Goal: Transaction & Acquisition: Purchase product/service

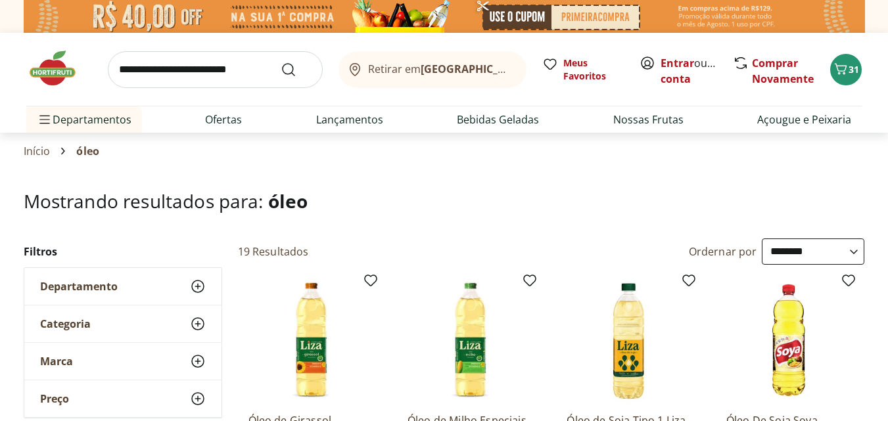
select select "**********"
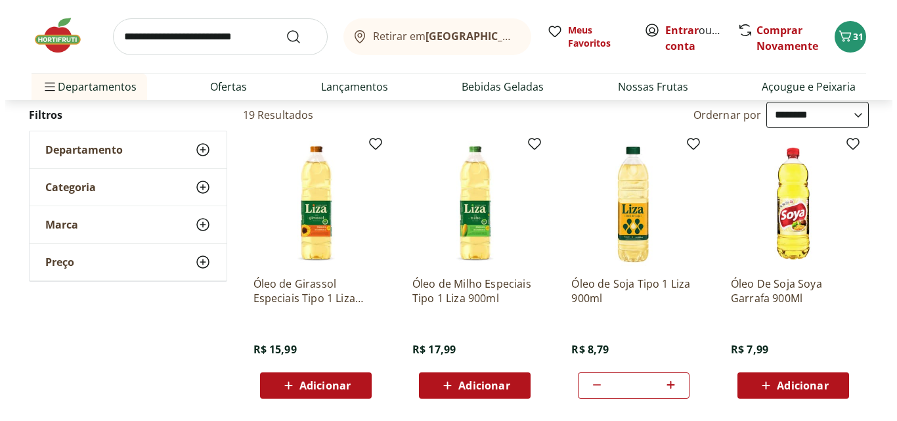
scroll to position [12, 0]
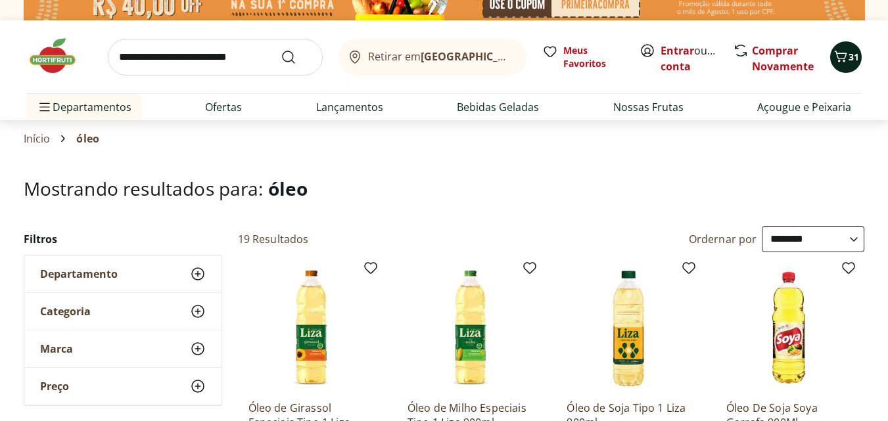
click at [844, 64] on span "Carrinho" at bounding box center [840, 57] width 16 height 17
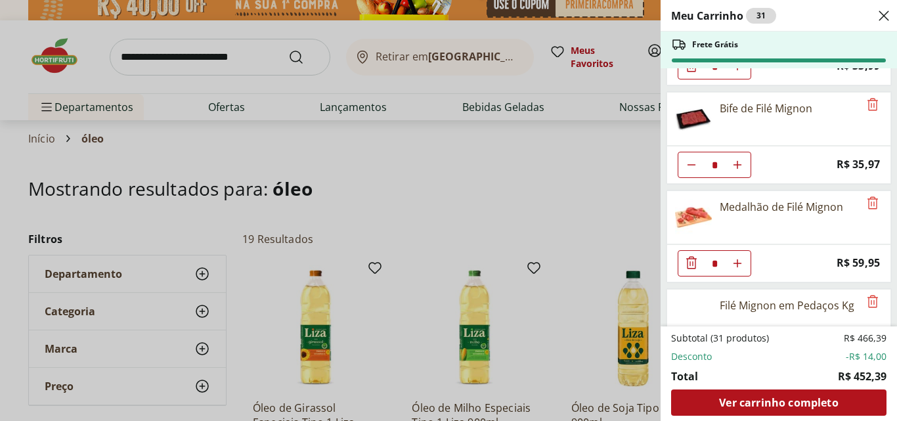
scroll to position [1071, 0]
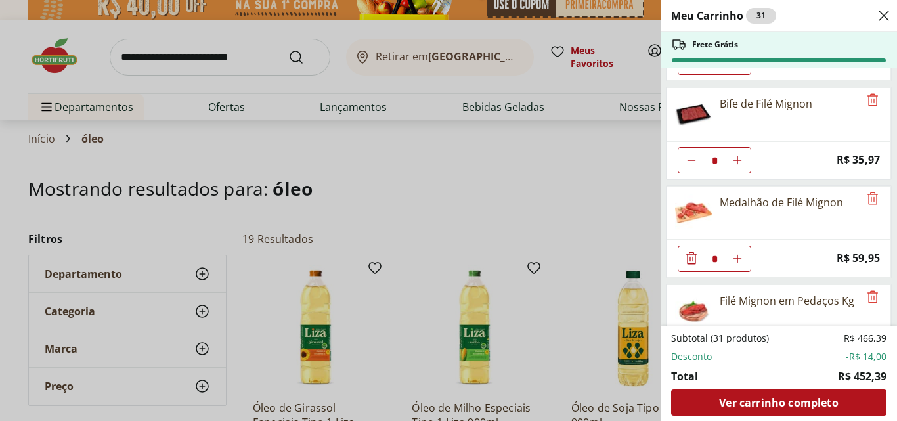
click at [689, 258] on icon "Diminuir Quantidade" at bounding box center [692, 258] width 16 height 16
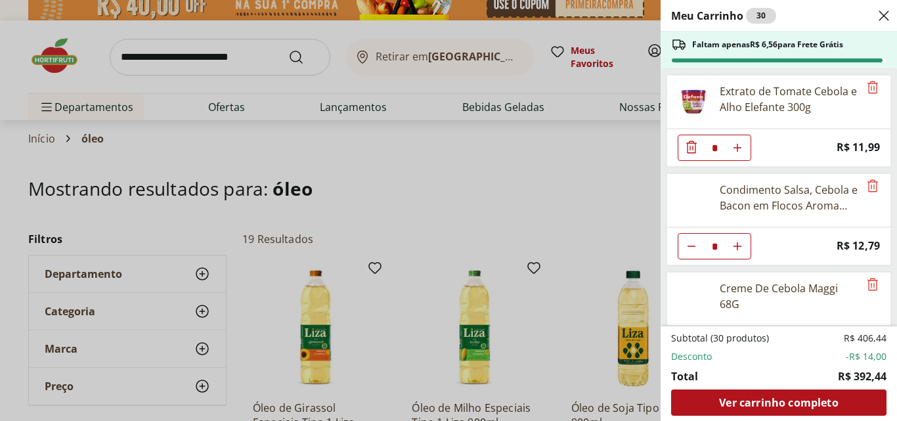
scroll to position [1290, 0]
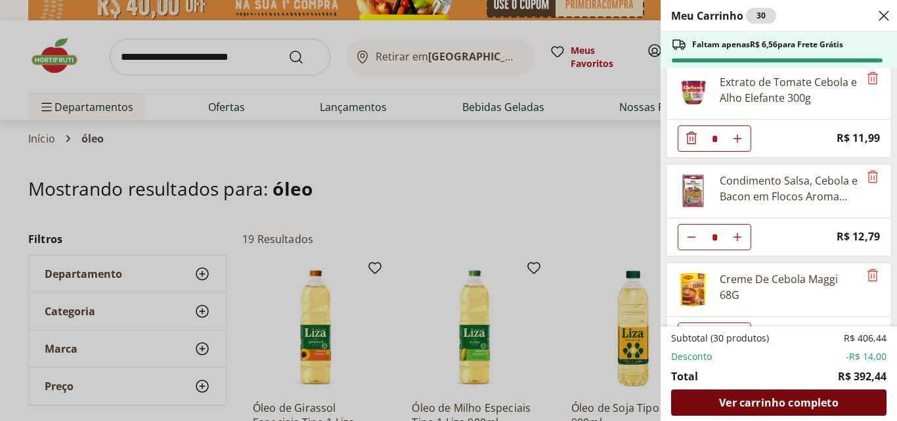
click at [777, 403] on span "Ver carrinho completo" at bounding box center [778, 402] width 119 height 11
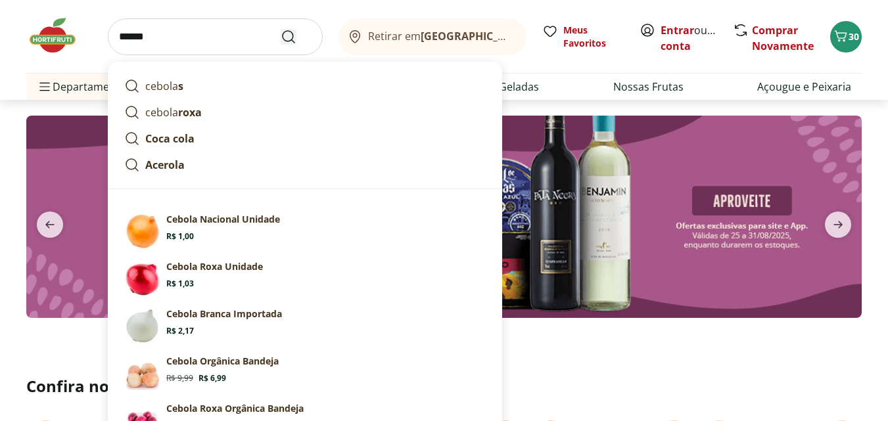
type input "******"
click at [281, 36] on icon "Submit Search" at bounding box center [289, 37] width 16 height 16
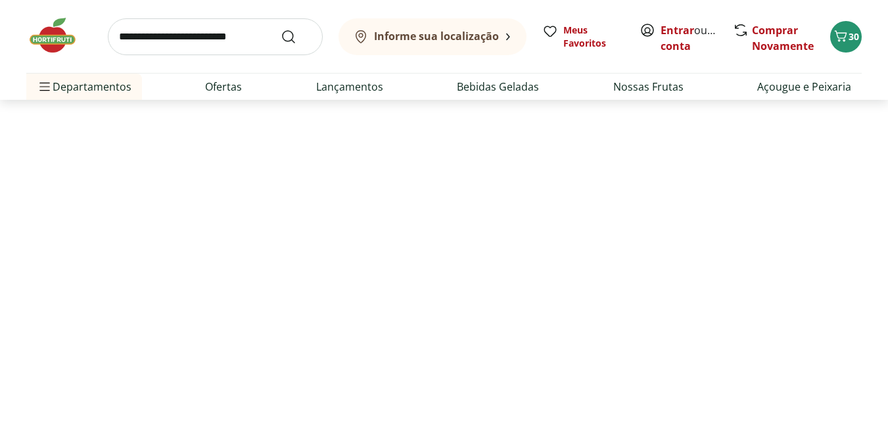
select select "**********"
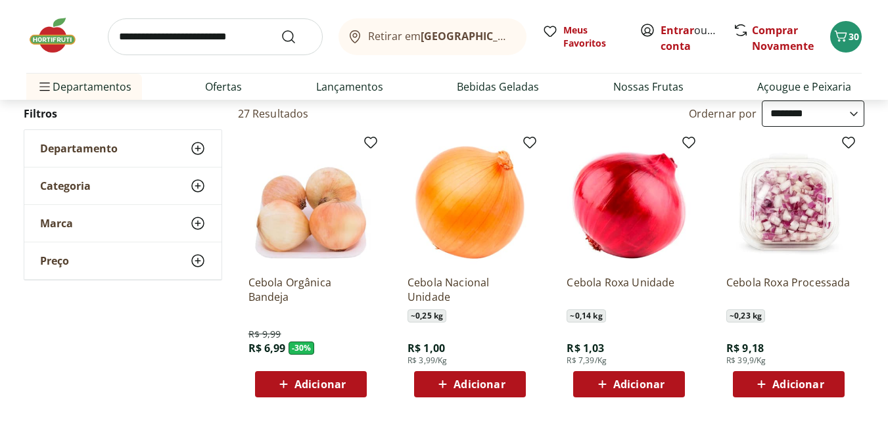
scroll to position [111, 0]
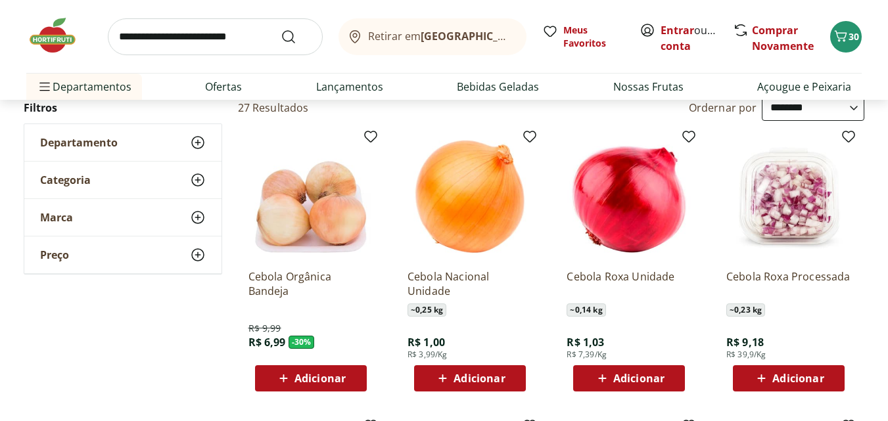
click at [477, 371] on span "Adicionar" at bounding box center [469, 379] width 70 height 16
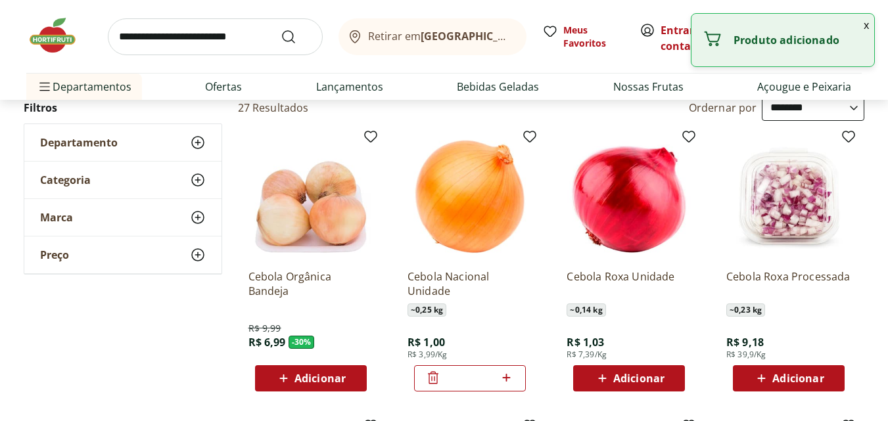
click at [507, 373] on icon at bounding box center [506, 378] width 16 height 16
type input "*"
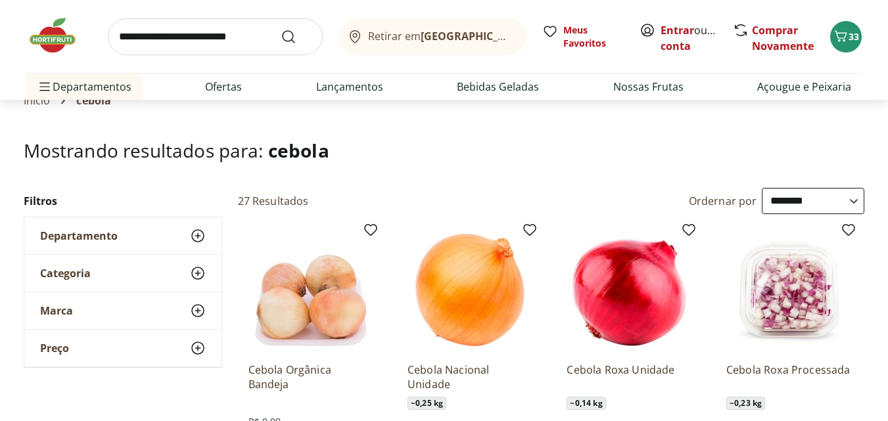
scroll to position [0, 0]
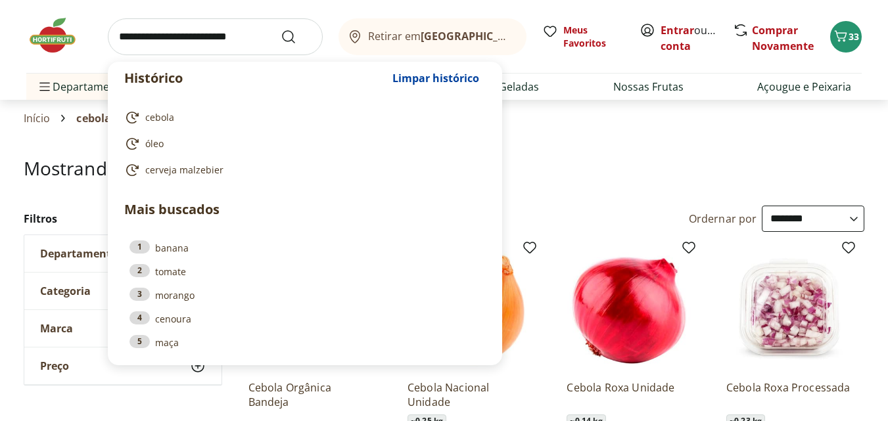
click at [141, 34] on input "search" at bounding box center [215, 36] width 215 height 37
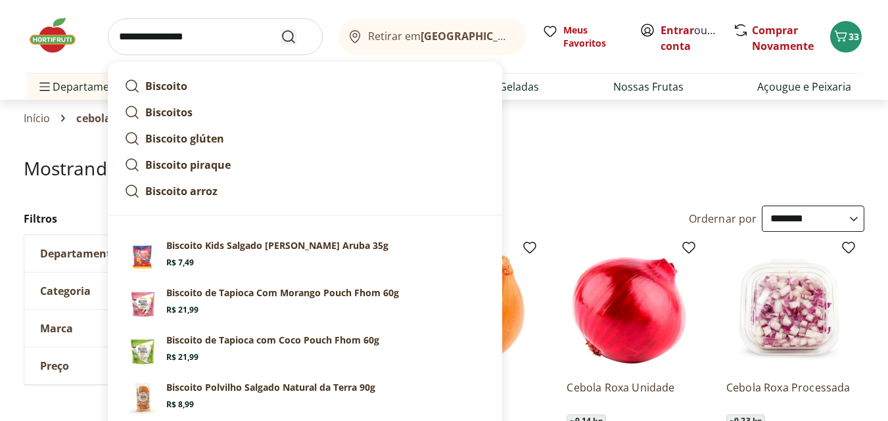
type input "**********"
click at [290, 39] on icon "Submit Search" at bounding box center [289, 37] width 16 height 16
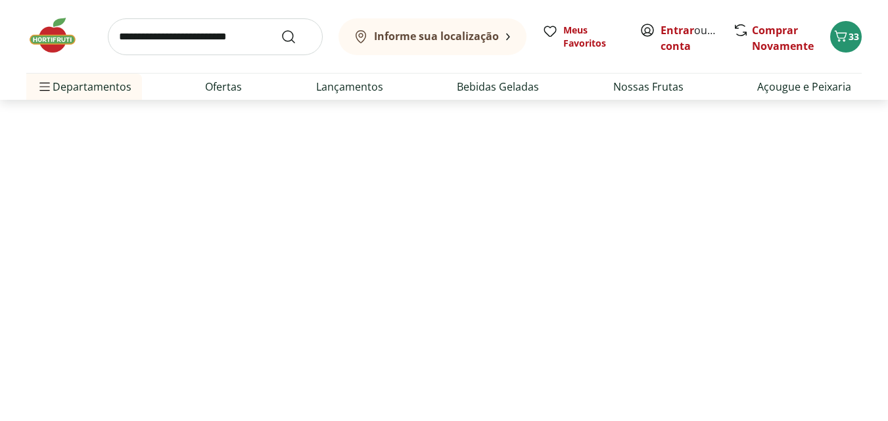
select select "**********"
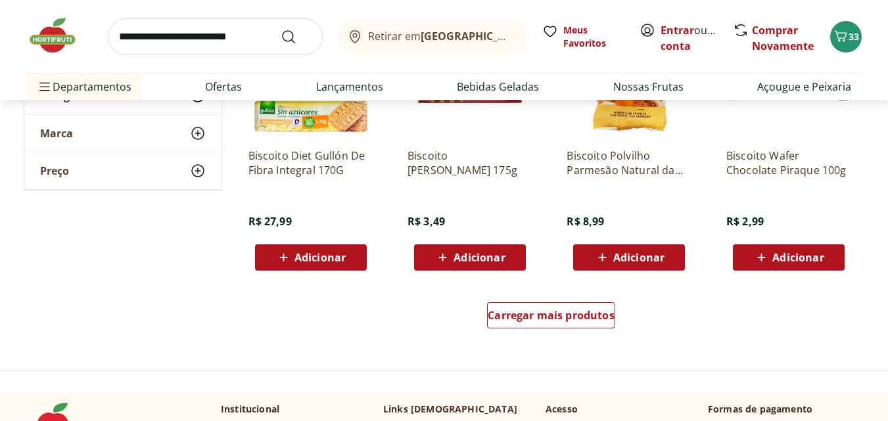
scroll to position [821, 0]
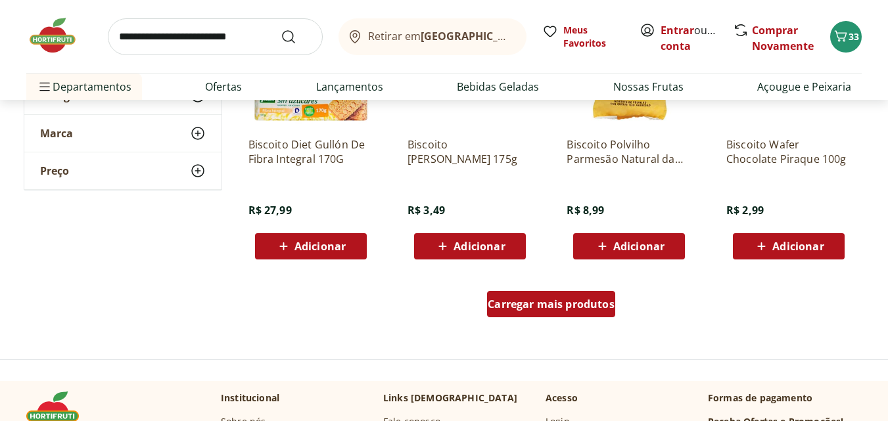
click at [539, 303] on span "Carregar mais produtos" at bounding box center [551, 304] width 127 height 11
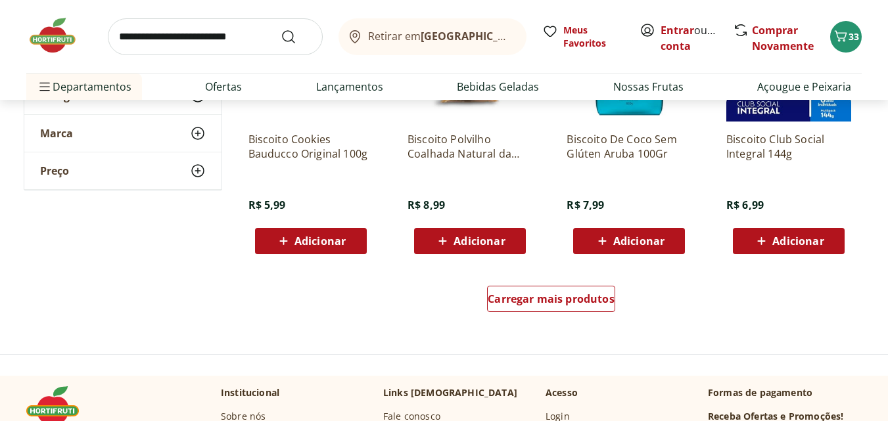
scroll to position [1689, 0]
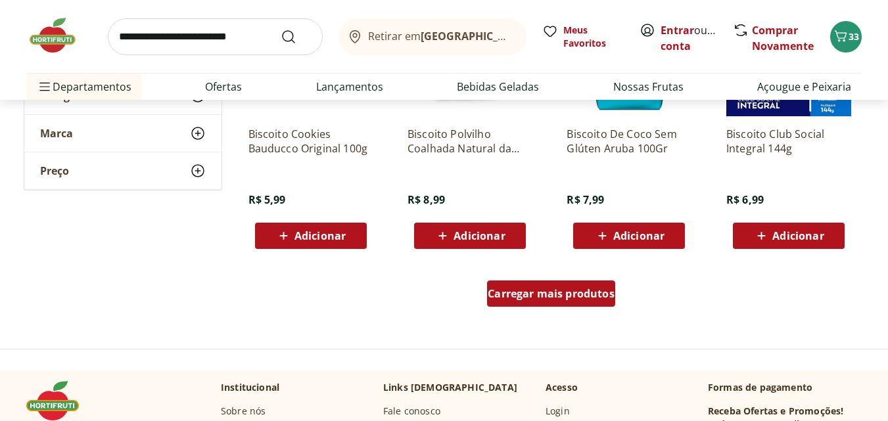
click at [547, 293] on span "Carregar mais produtos" at bounding box center [551, 293] width 127 height 11
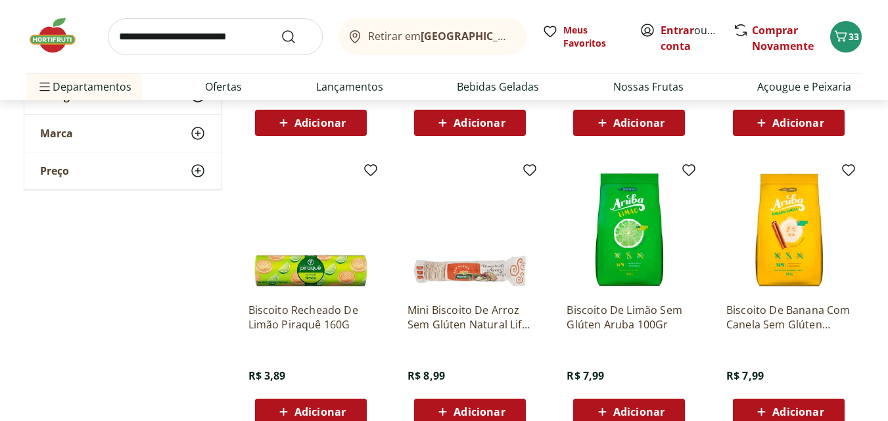
scroll to position [2382, 0]
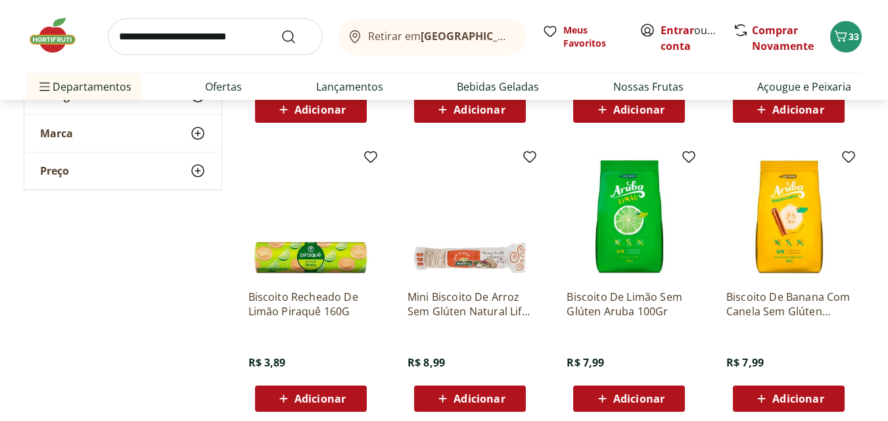
click at [306, 398] on span "Adicionar" at bounding box center [319, 399] width 51 height 11
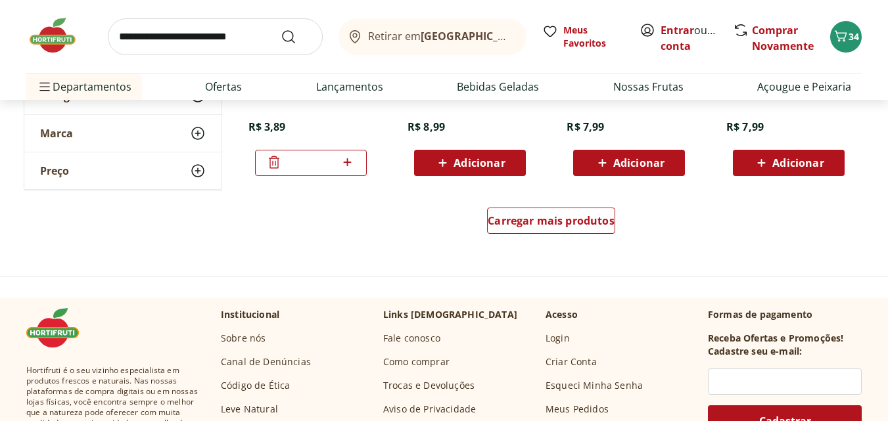
scroll to position [2625, 0]
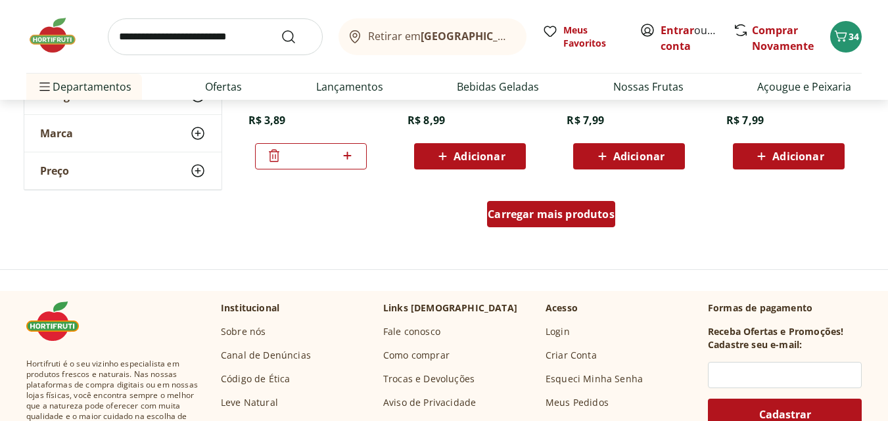
click at [551, 214] on span "Carregar mais produtos" at bounding box center [551, 214] width 127 height 11
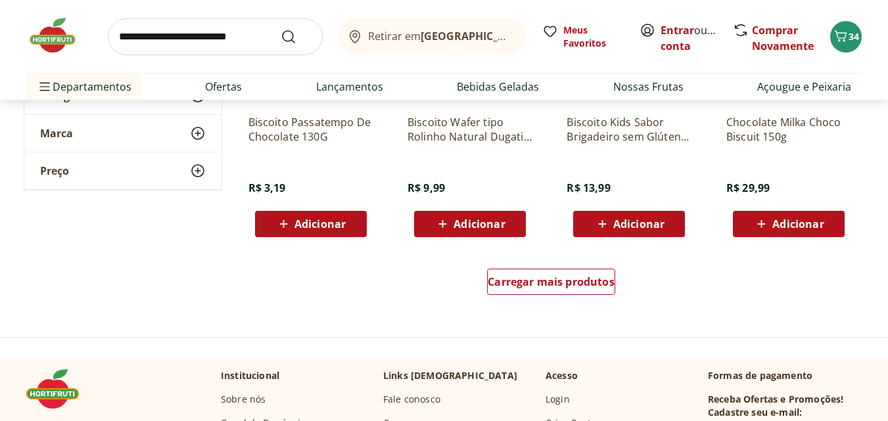
scroll to position [3430, 0]
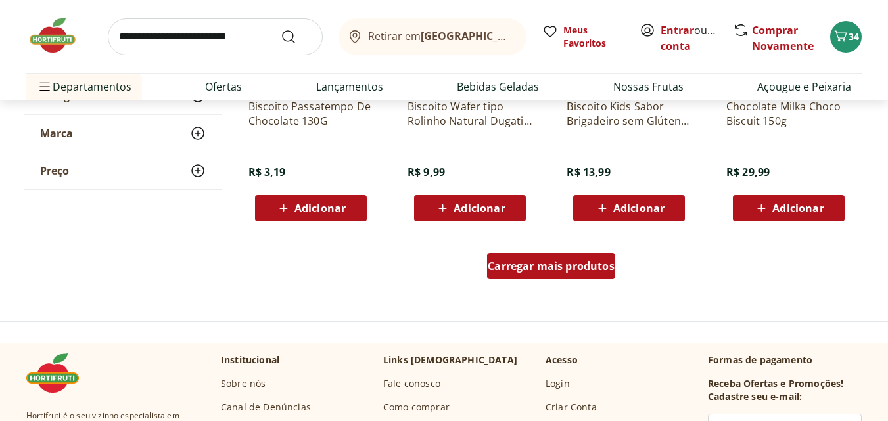
click at [544, 267] on span "Carregar mais produtos" at bounding box center [551, 266] width 127 height 11
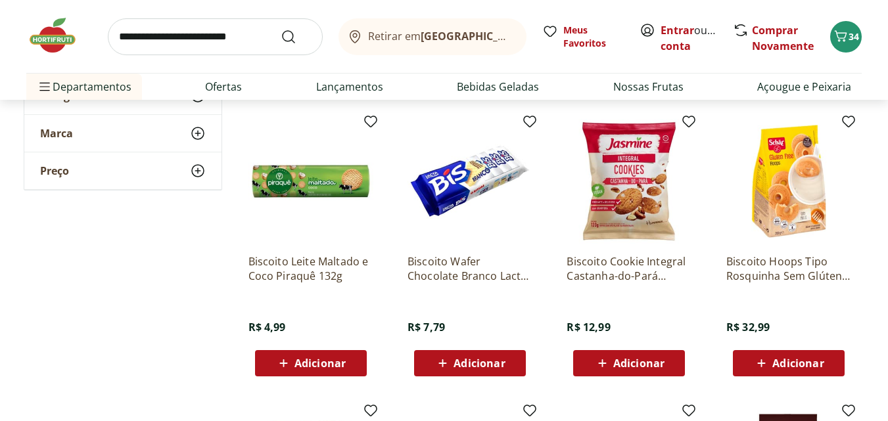
scroll to position [3833, 0]
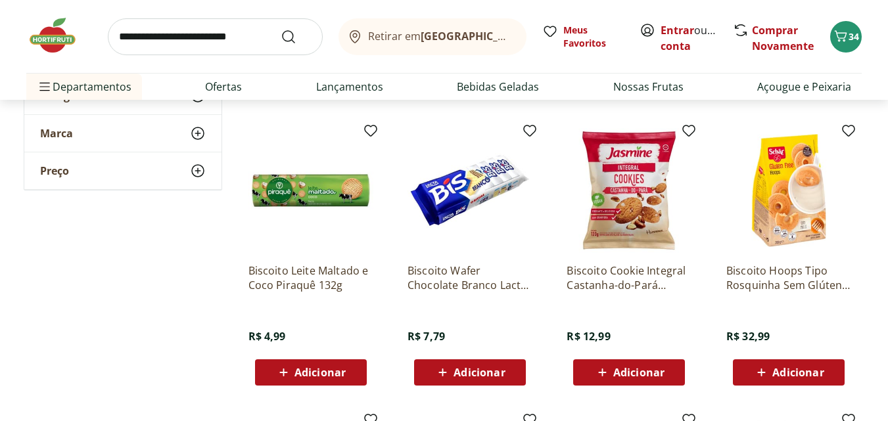
click at [306, 367] on span "Adicionar" at bounding box center [319, 372] width 51 height 11
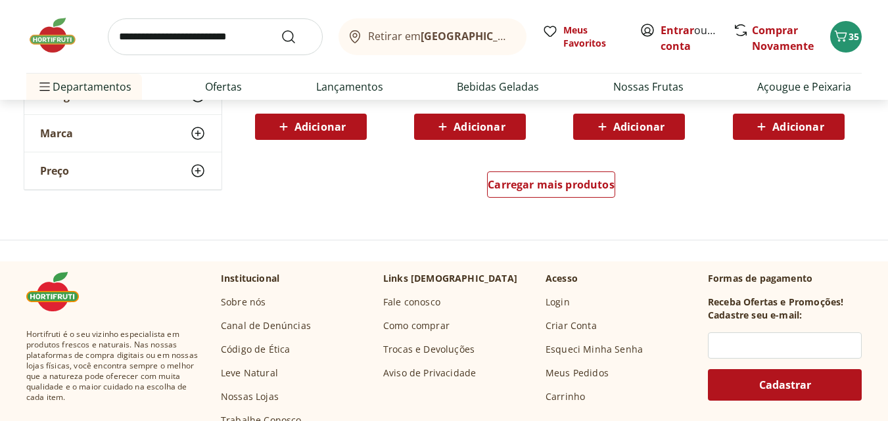
scroll to position [4377, 0]
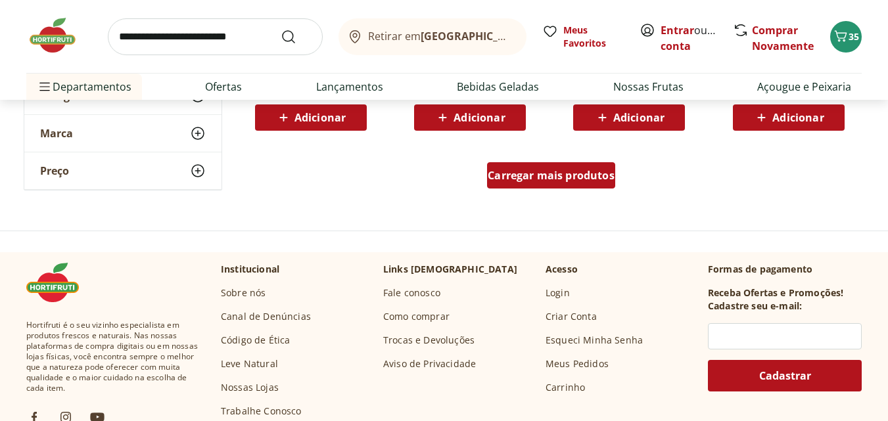
click at [537, 177] on span "Carregar mais produtos" at bounding box center [551, 175] width 127 height 11
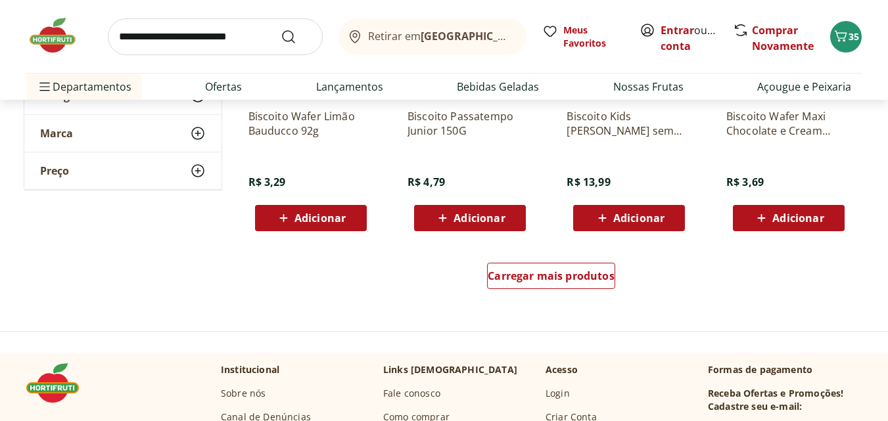
scroll to position [5165, 0]
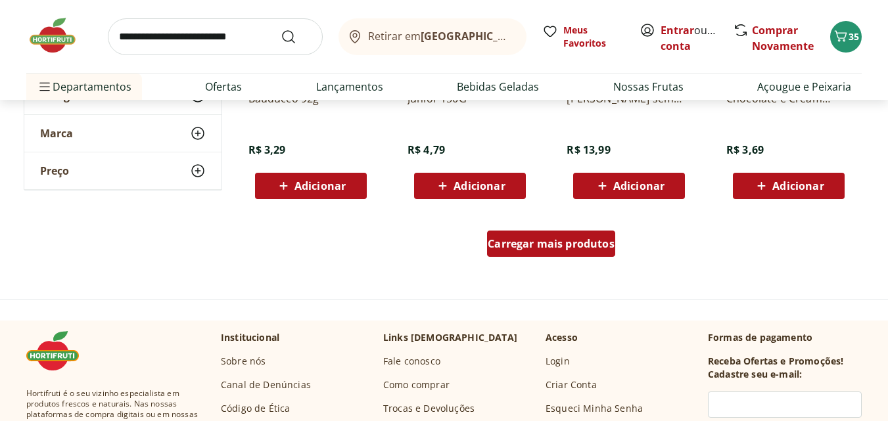
click at [527, 242] on span "Carregar mais produtos" at bounding box center [551, 243] width 127 height 11
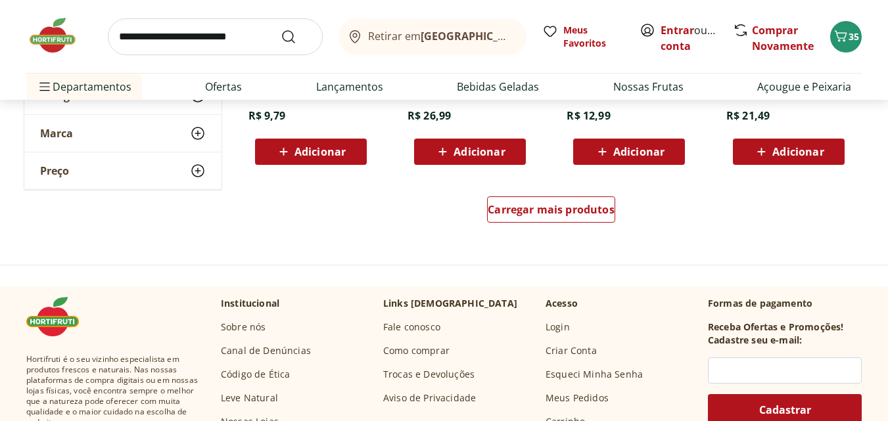
scroll to position [6081, 0]
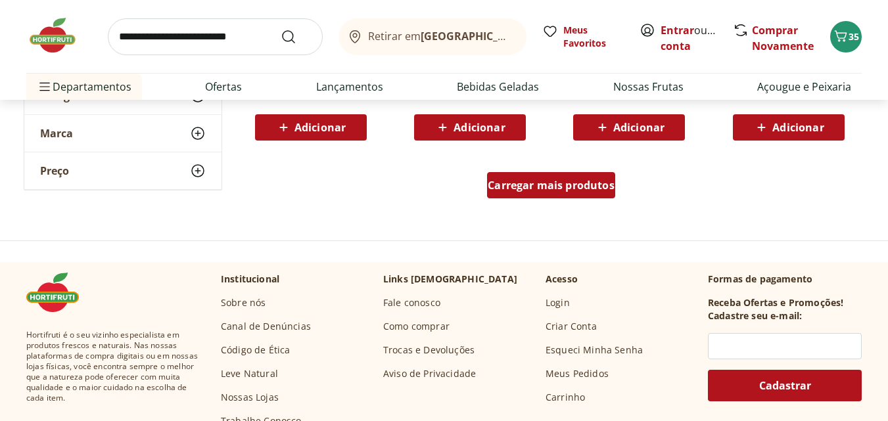
click at [550, 180] on span "Carregar mais produtos" at bounding box center [551, 185] width 127 height 11
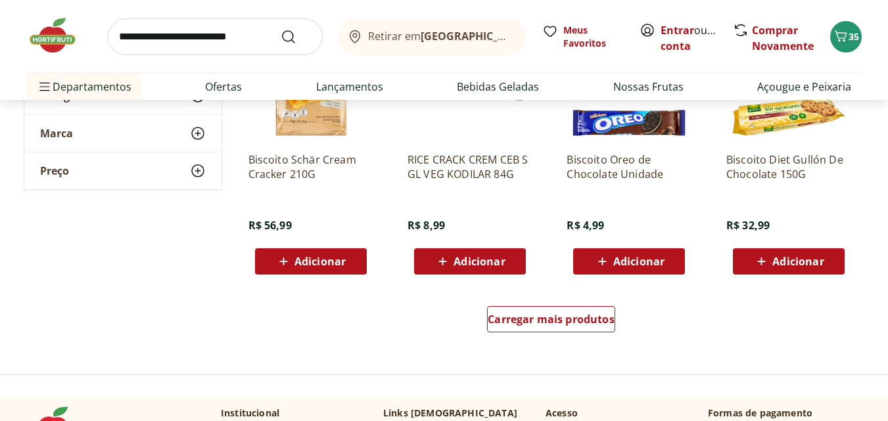
scroll to position [6830, 0]
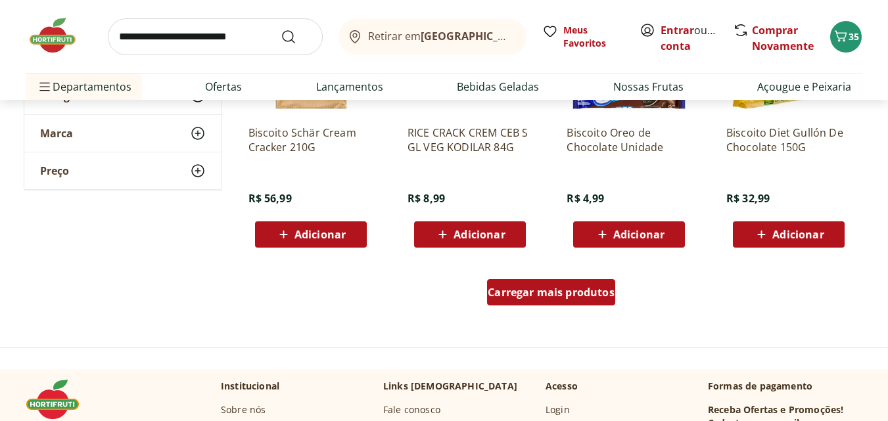
click at [538, 292] on span "Carregar mais produtos" at bounding box center [551, 292] width 127 height 11
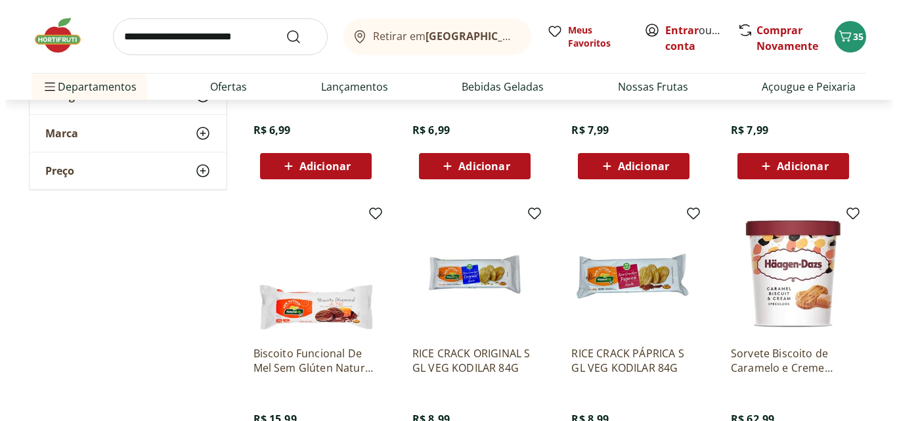
scroll to position [7206, 0]
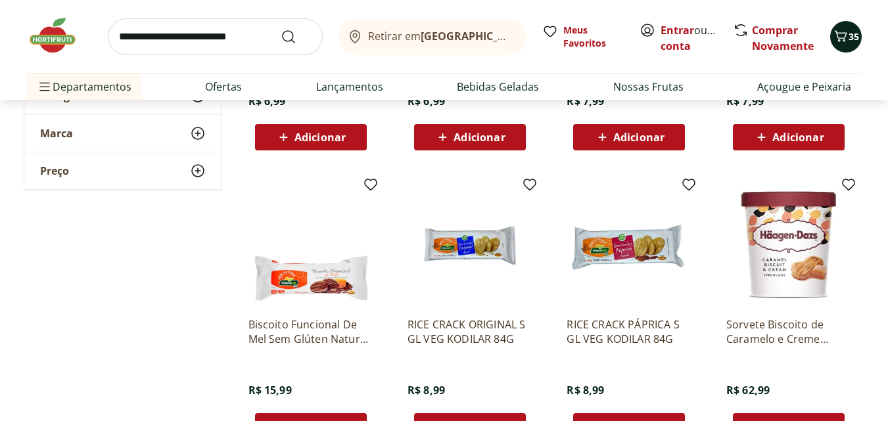
click at [845, 44] on span "Carrinho" at bounding box center [840, 36] width 16 height 17
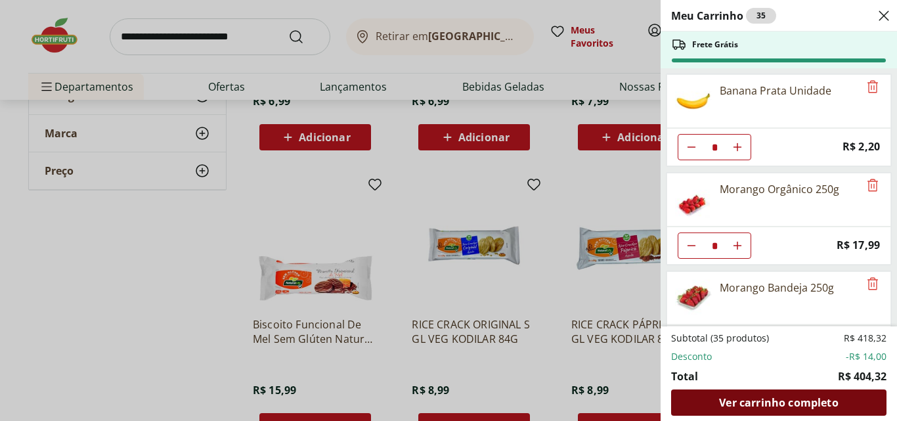
click at [767, 397] on span "Ver carrinho completo" at bounding box center [778, 402] width 119 height 11
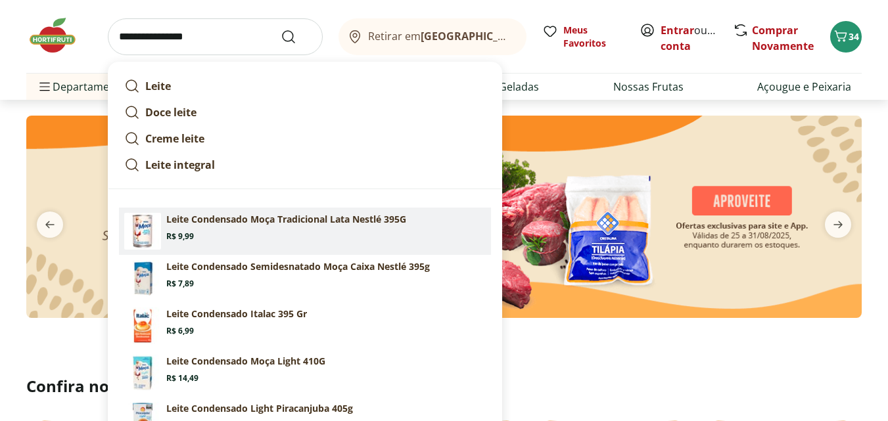
click at [152, 230] on img at bounding box center [142, 231] width 37 height 37
type input "**********"
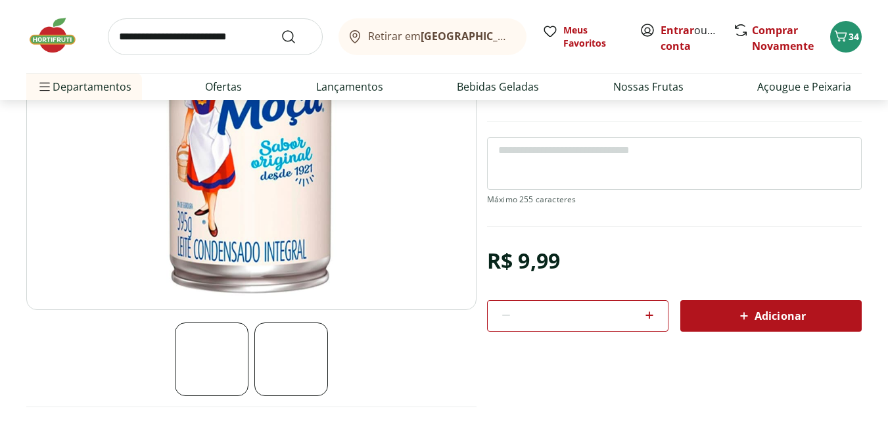
scroll to position [167, 0]
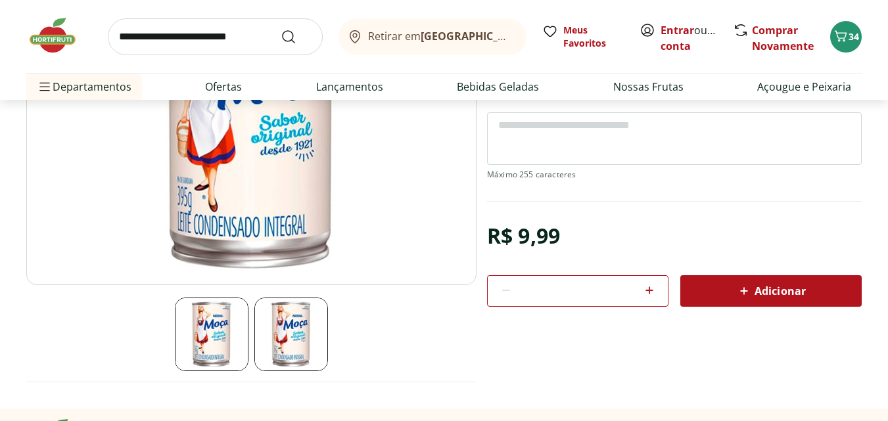
click at [646, 288] on icon at bounding box center [649, 291] width 16 height 16
type input "*"
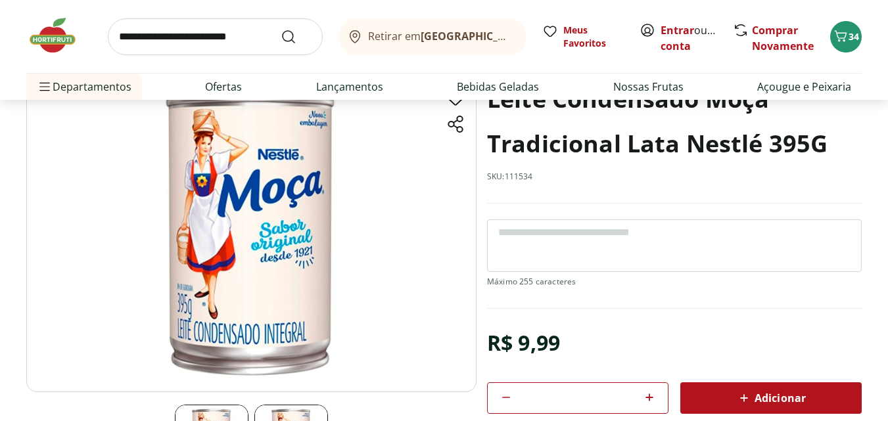
scroll to position [57, 0]
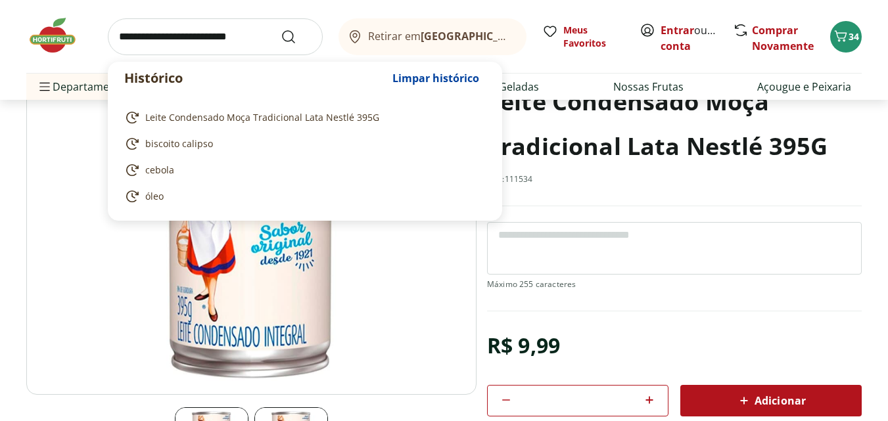
click at [145, 38] on input "search" at bounding box center [215, 36] width 215 height 37
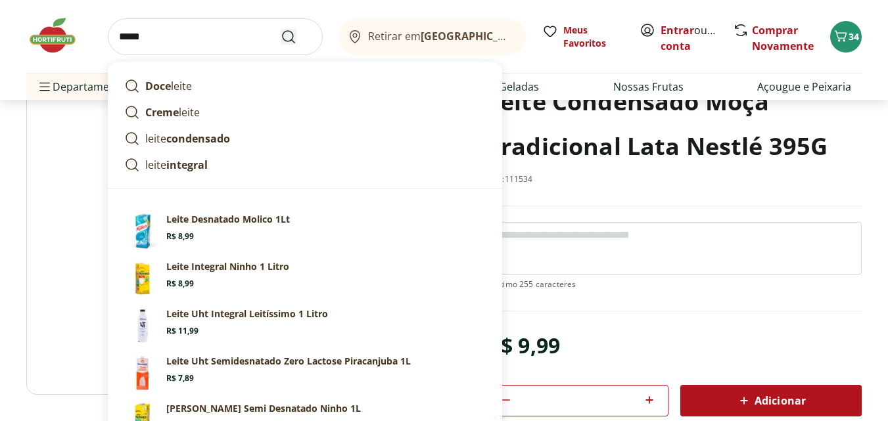
type input "*****"
click at [288, 36] on icon "Submit Search" at bounding box center [289, 37] width 16 height 16
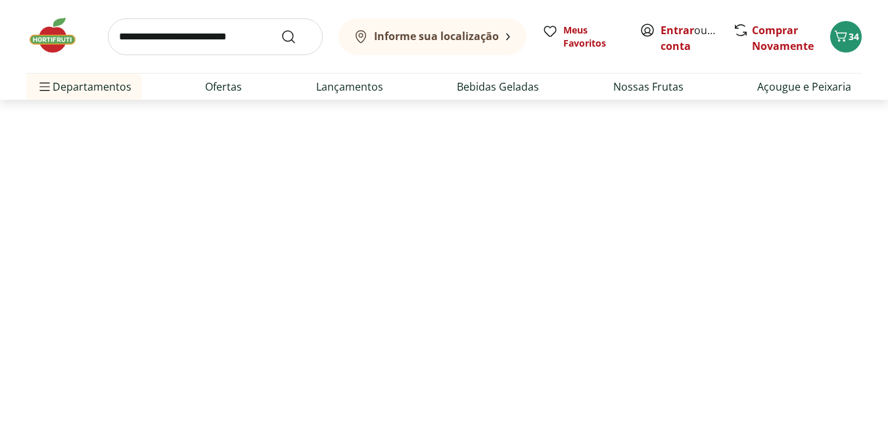
select select "**********"
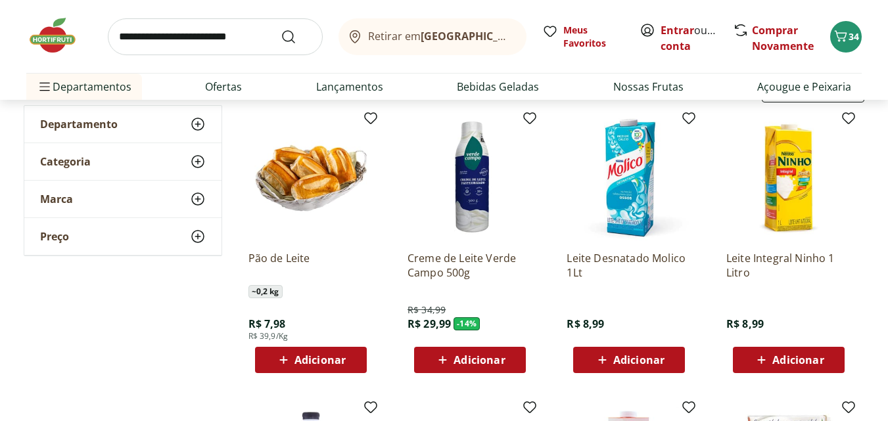
scroll to position [125, 0]
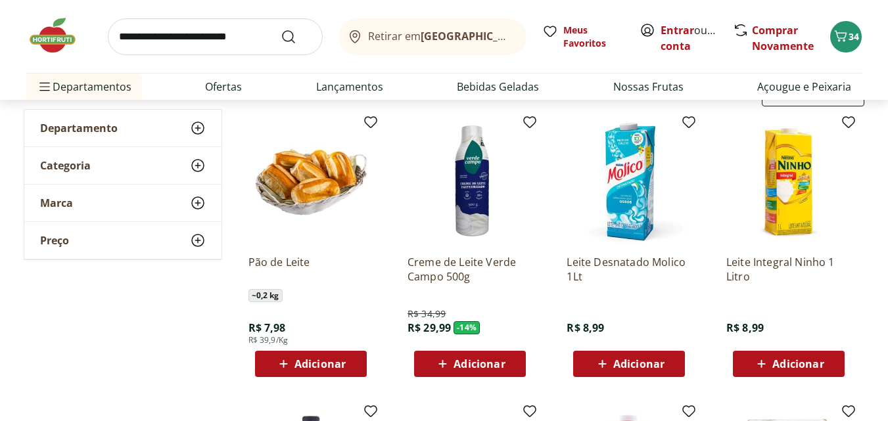
click at [624, 362] on span "Adicionar" at bounding box center [638, 364] width 51 height 11
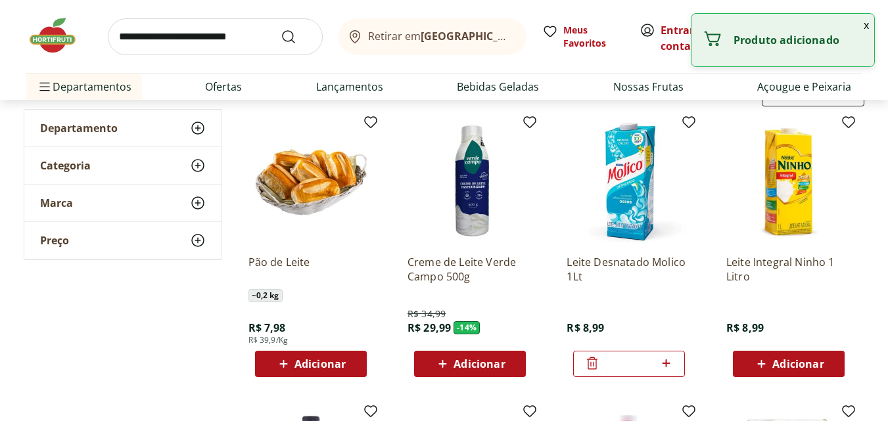
click at [669, 361] on icon at bounding box center [666, 363] width 16 height 16
type input "*"
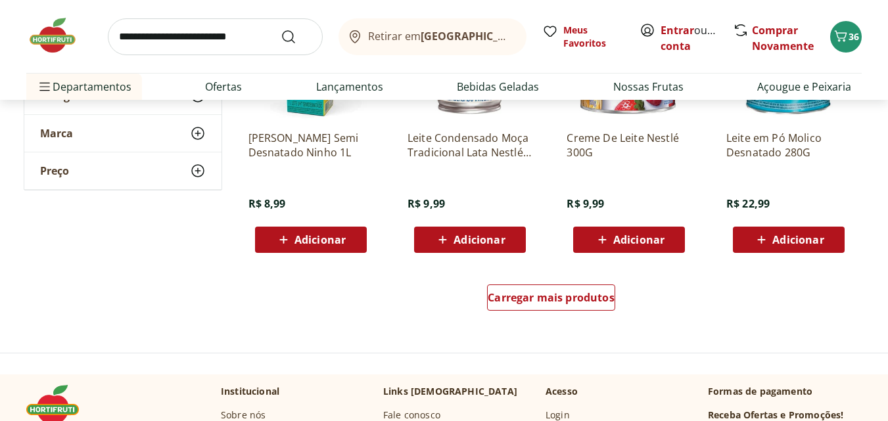
scroll to position [850, 0]
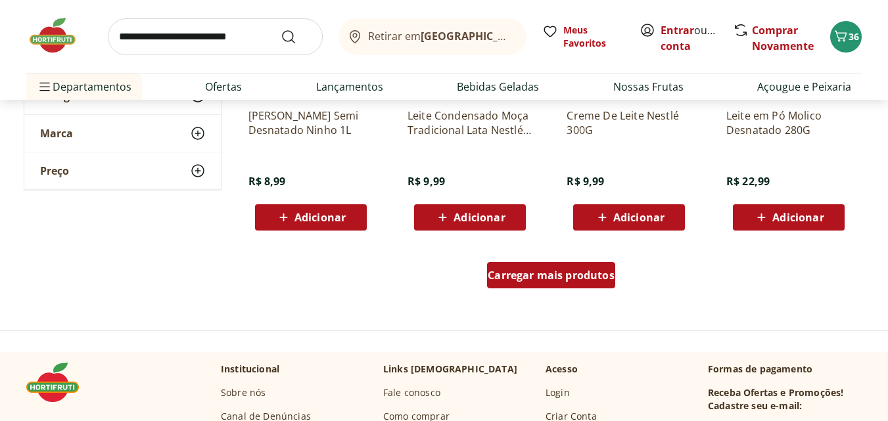
click at [535, 271] on span "Carregar mais produtos" at bounding box center [551, 275] width 127 height 11
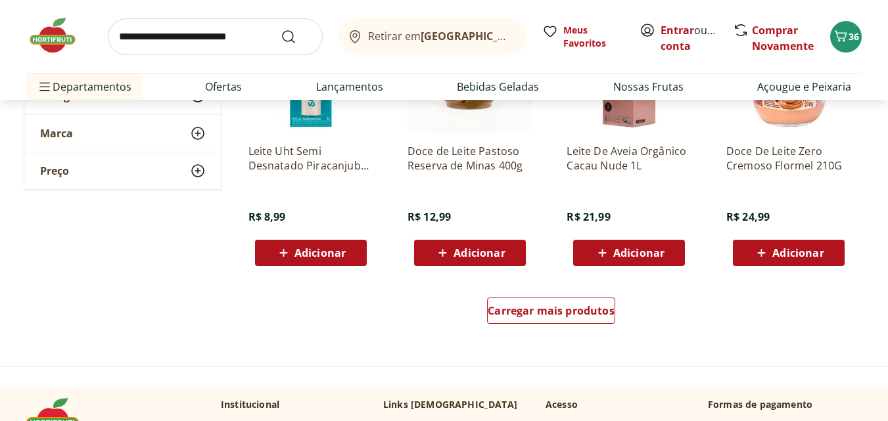
scroll to position [1687, 0]
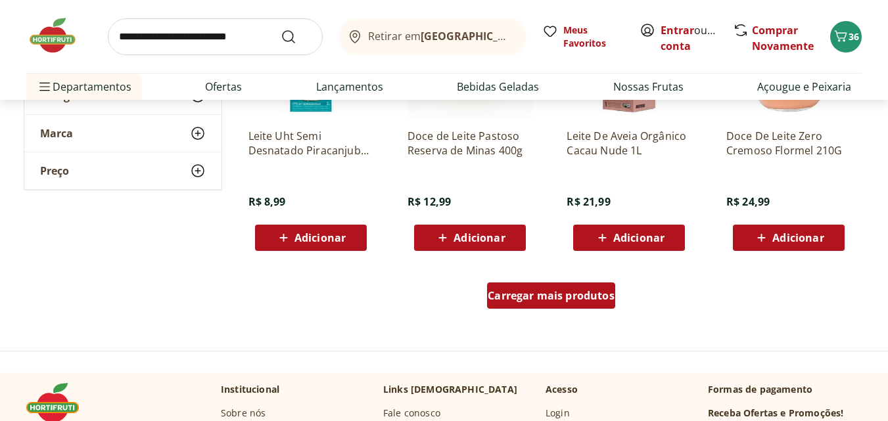
click at [548, 294] on span "Carregar mais produtos" at bounding box center [551, 295] width 127 height 11
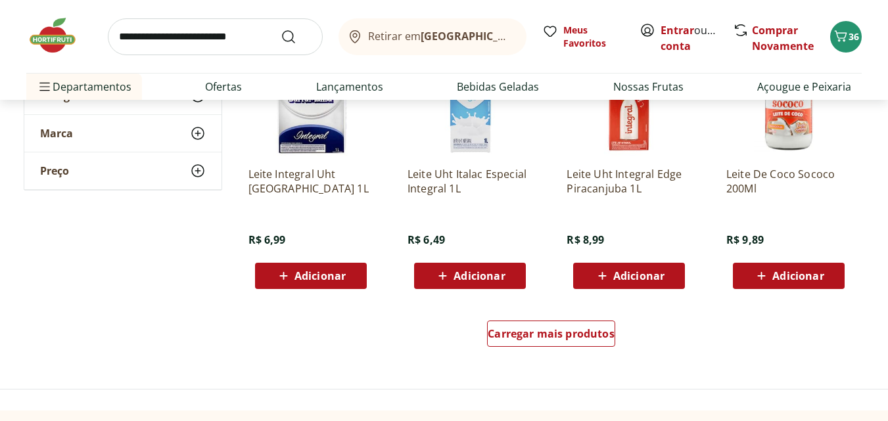
scroll to position [2564, 0]
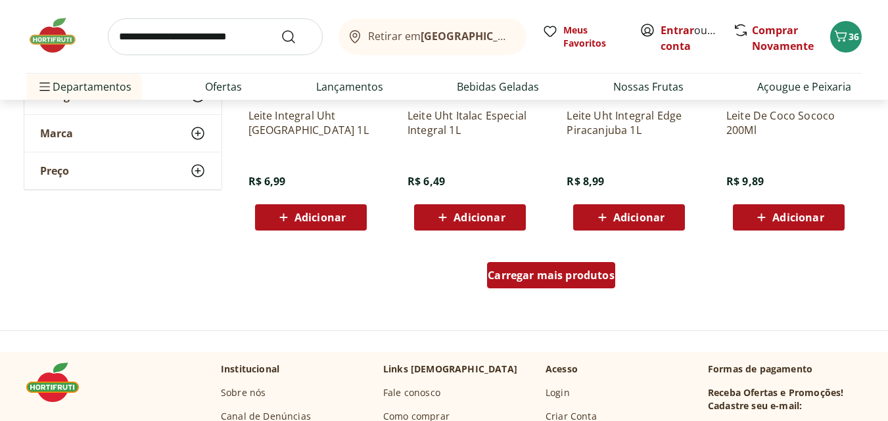
click at [546, 270] on span "Carregar mais produtos" at bounding box center [551, 275] width 127 height 11
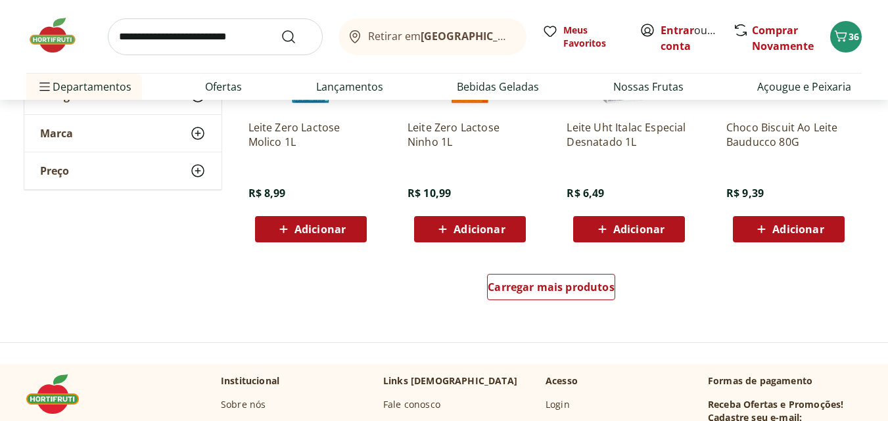
scroll to position [3416, 0]
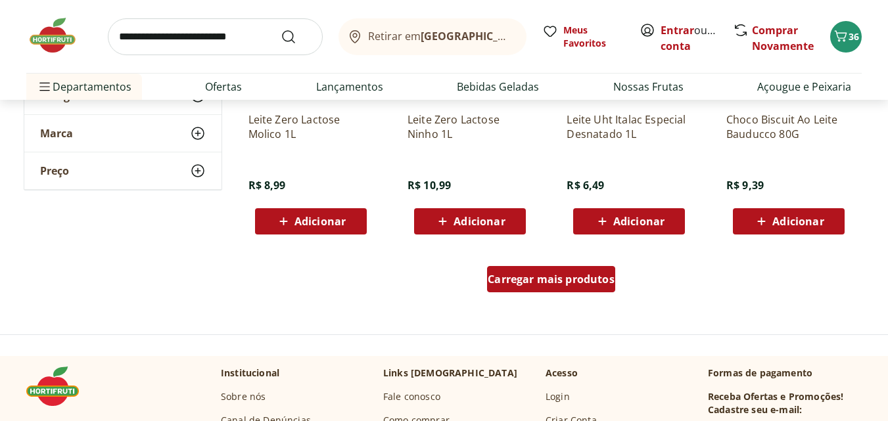
click at [536, 279] on span "Carregar mais produtos" at bounding box center [551, 279] width 127 height 11
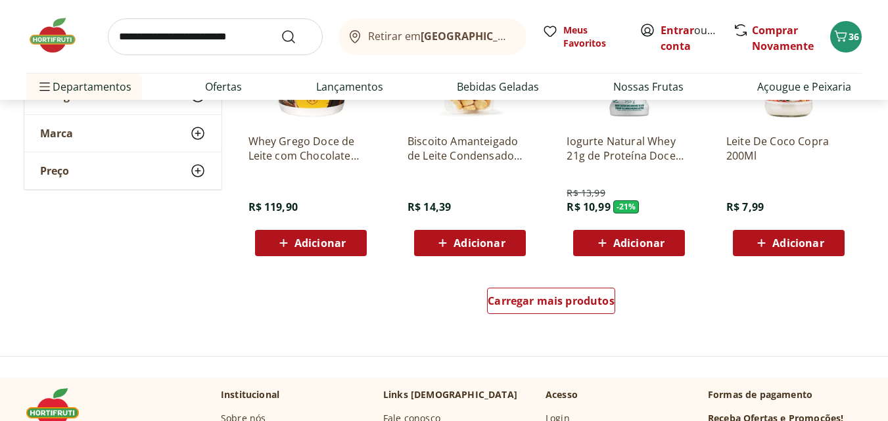
scroll to position [4261, 0]
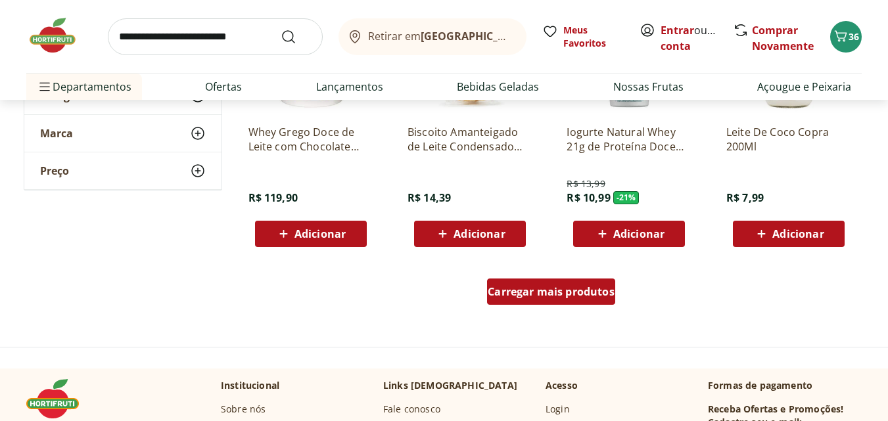
click at [542, 290] on span "Carregar mais produtos" at bounding box center [551, 291] width 127 height 11
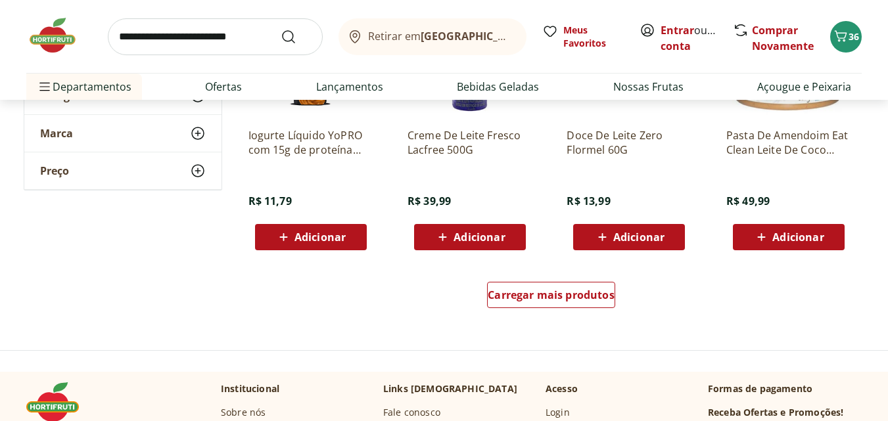
scroll to position [5125, 0]
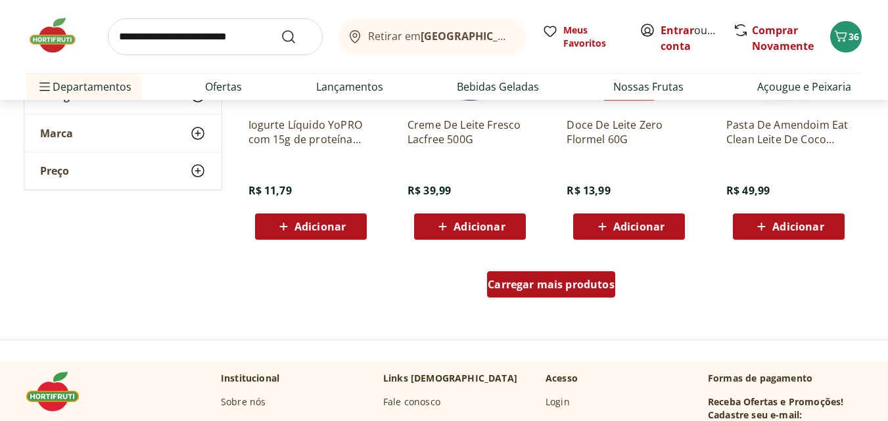
click at [551, 283] on span "Carregar mais produtos" at bounding box center [551, 284] width 127 height 11
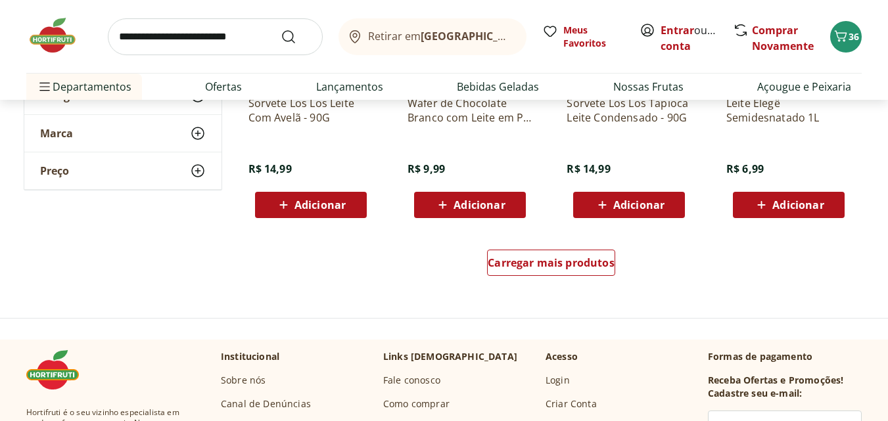
scroll to position [6016, 0]
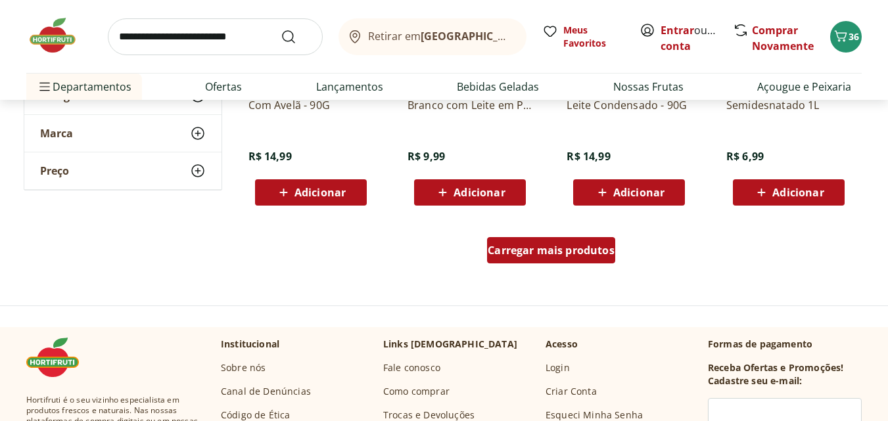
click at [542, 245] on span "Carregar mais produtos" at bounding box center [551, 250] width 127 height 11
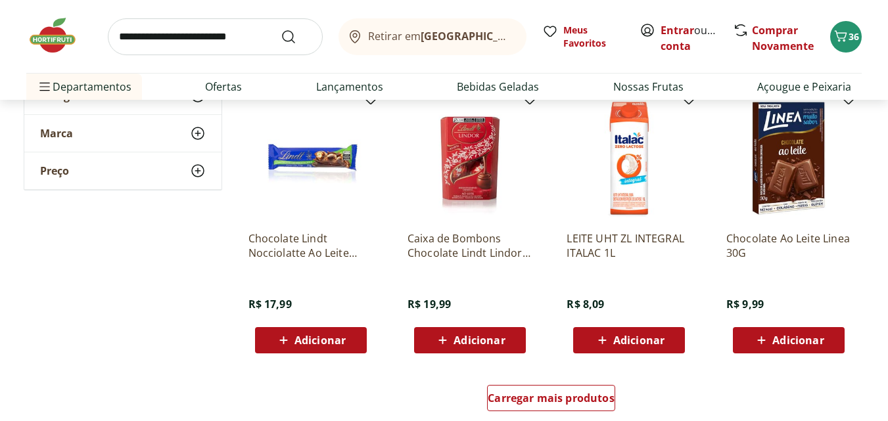
scroll to position [6751, 0]
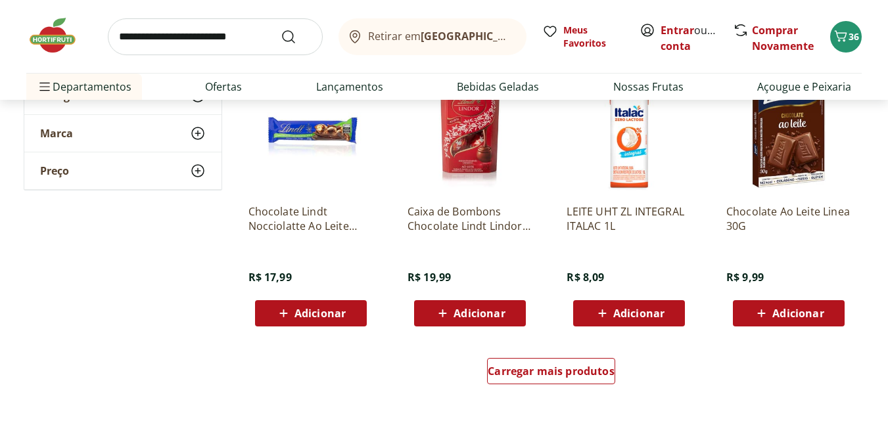
click at [788, 311] on span "Adicionar" at bounding box center [797, 313] width 51 height 11
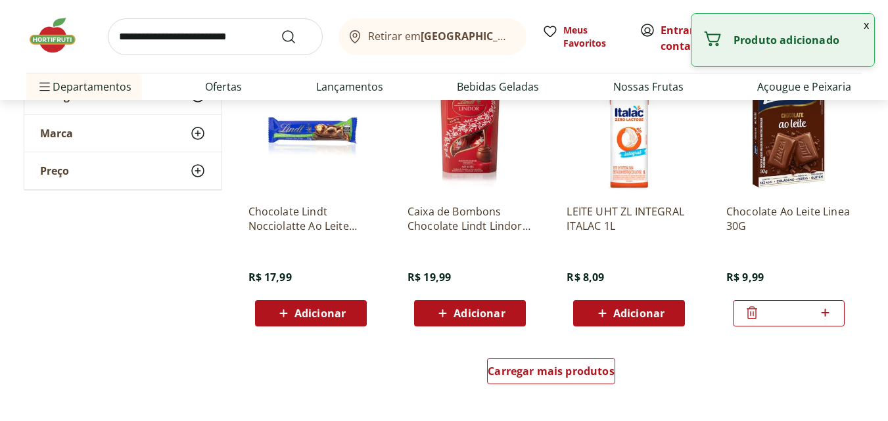
click at [825, 313] on icon at bounding box center [825, 313] width 8 height 8
type input "*"
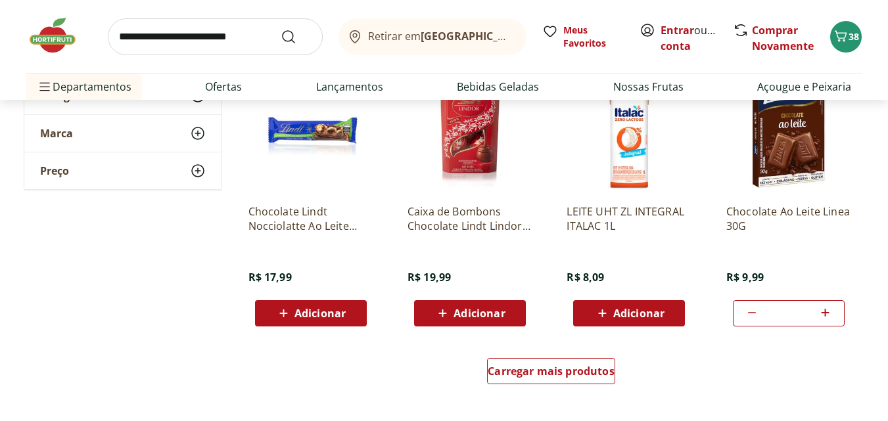
scroll to position [6765, 0]
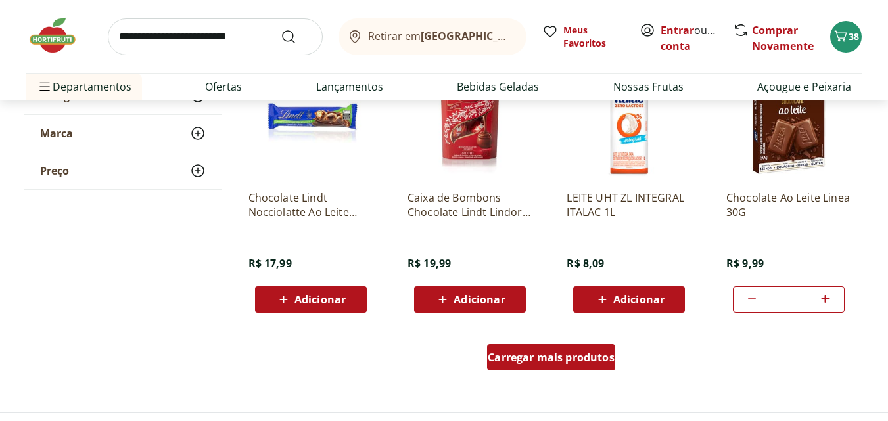
click at [552, 354] on span "Carregar mais produtos" at bounding box center [551, 357] width 127 height 11
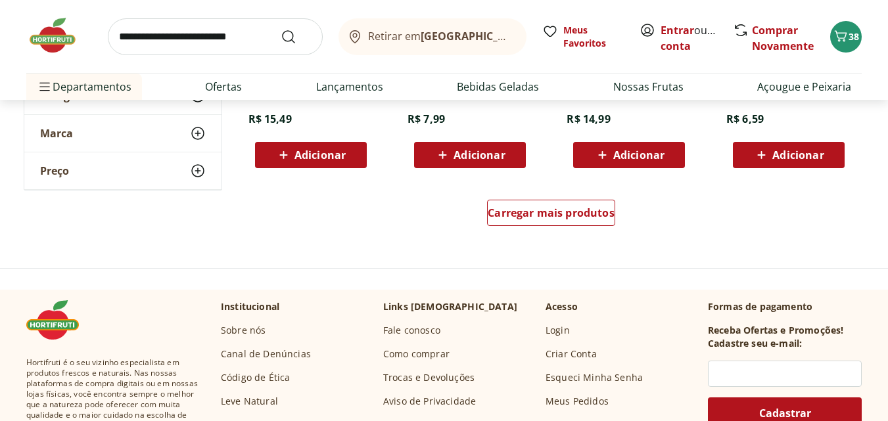
scroll to position [7782, 0]
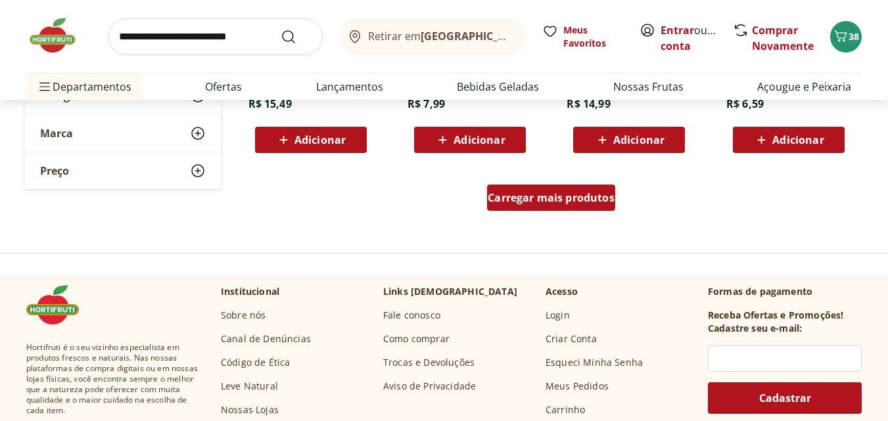
click at [546, 199] on span "Carregar mais produtos" at bounding box center [551, 198] width 127 height 11
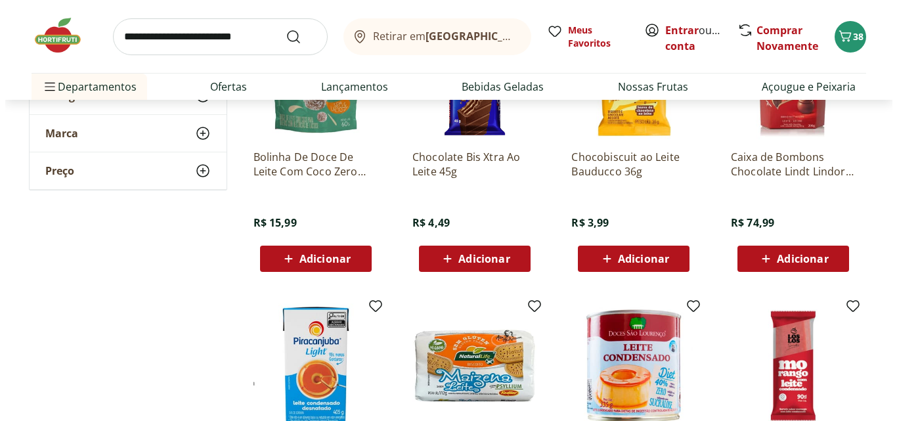
scroll to position [6182, 0]
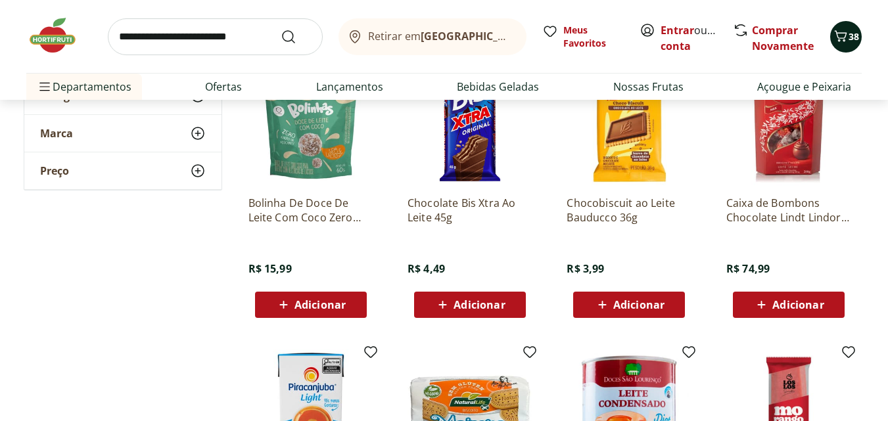
click at [840, 42] on icon "Carrinho" at bounding box center [840, 36] width 16 height 16
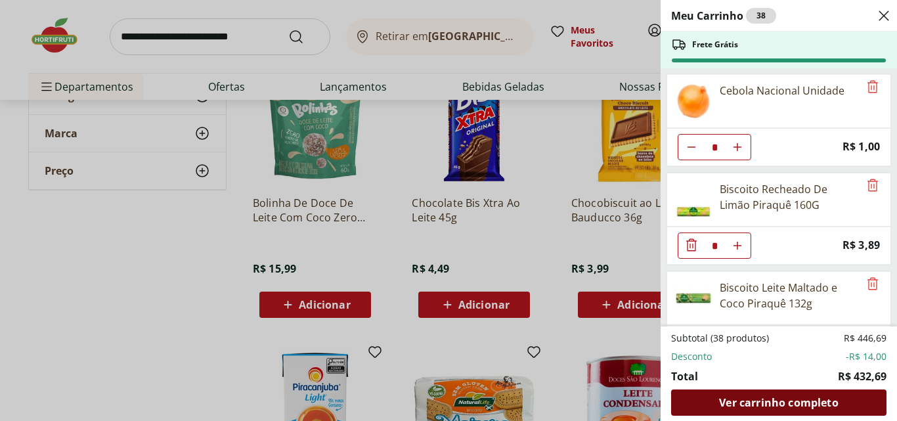
click at [768, 401] on span "Ver carrinho completo" at bounding box center [778, 402] width 119 height 11
